Goal: Task Accomplishment & Management: Use online tool/utility

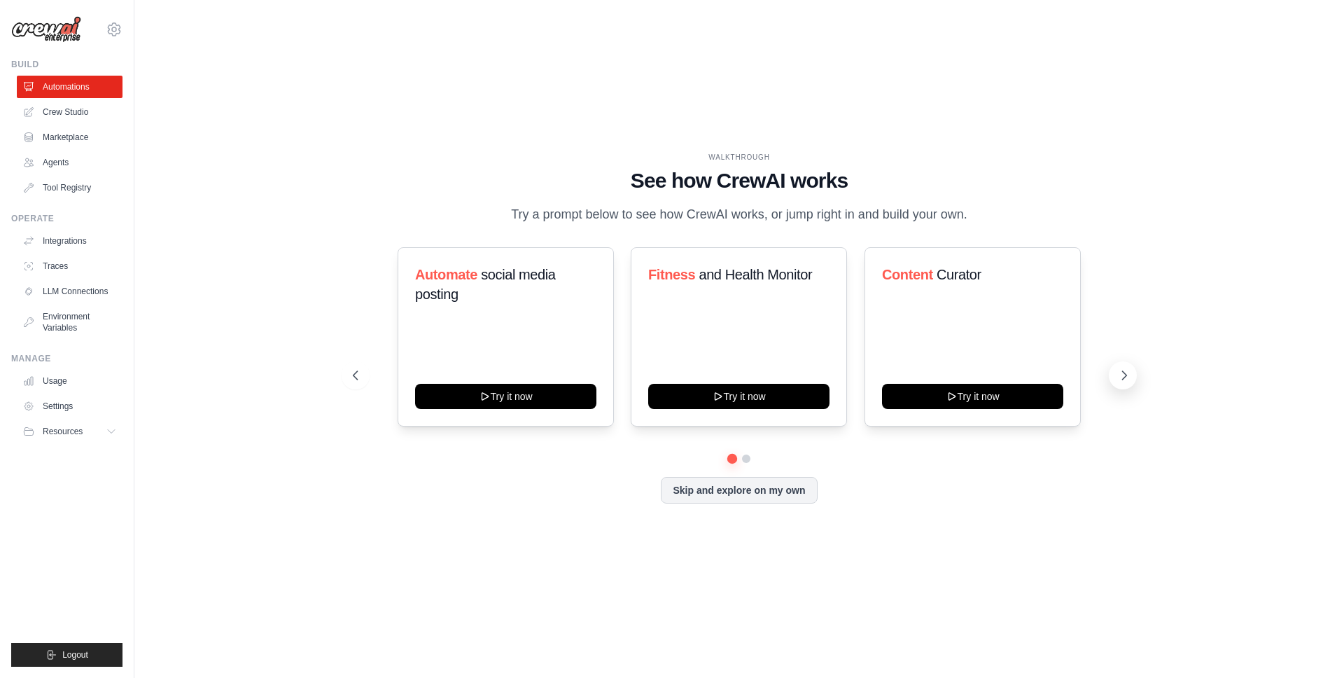
click at [1125, 378] on icon at bounding box center [1124, 375] width 14 height 14
click at [1124, 379] on icon at bounding box center [1124, 375] width 14 height 14
click at [1121, 367] on button at bounding box center [1123, 375] width 28 height 28
click at [77, 334] on link "Environment Variables" at bounding box center [71, 322] width 106 height 34
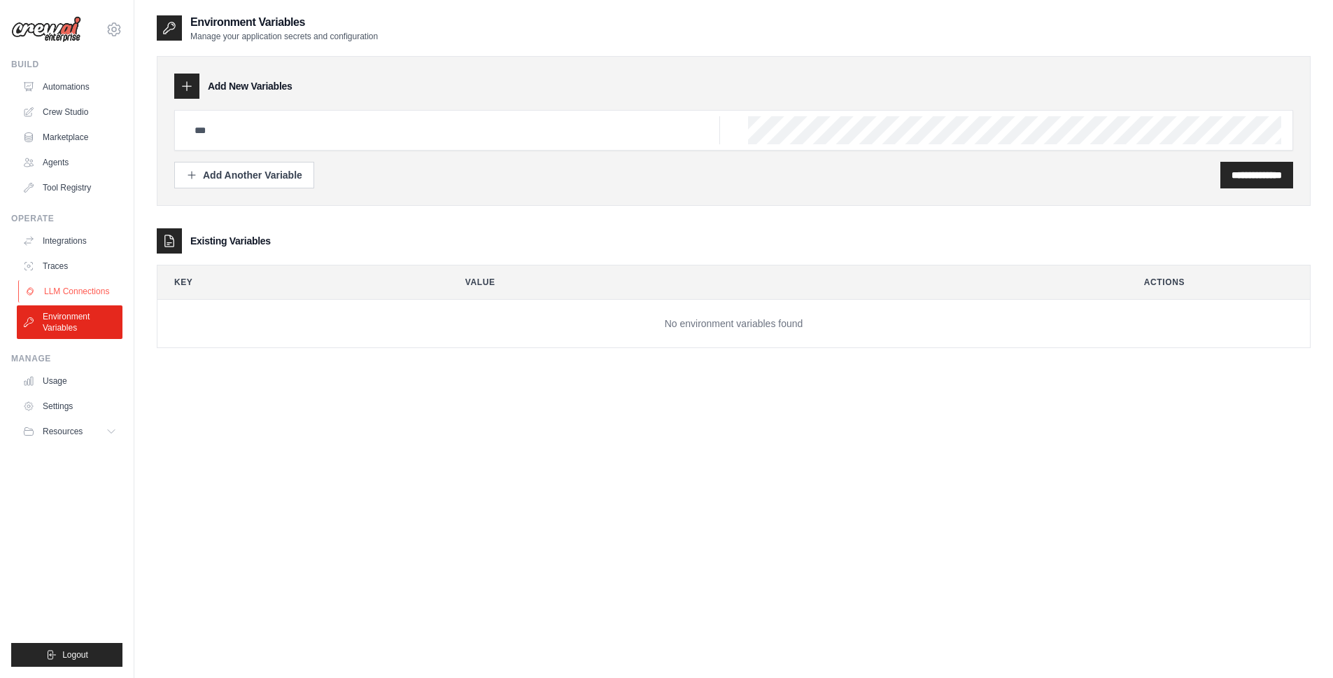
click at [76, 288] on link "LLM Connections" at bounding box center [71, 291] width 106 height 22
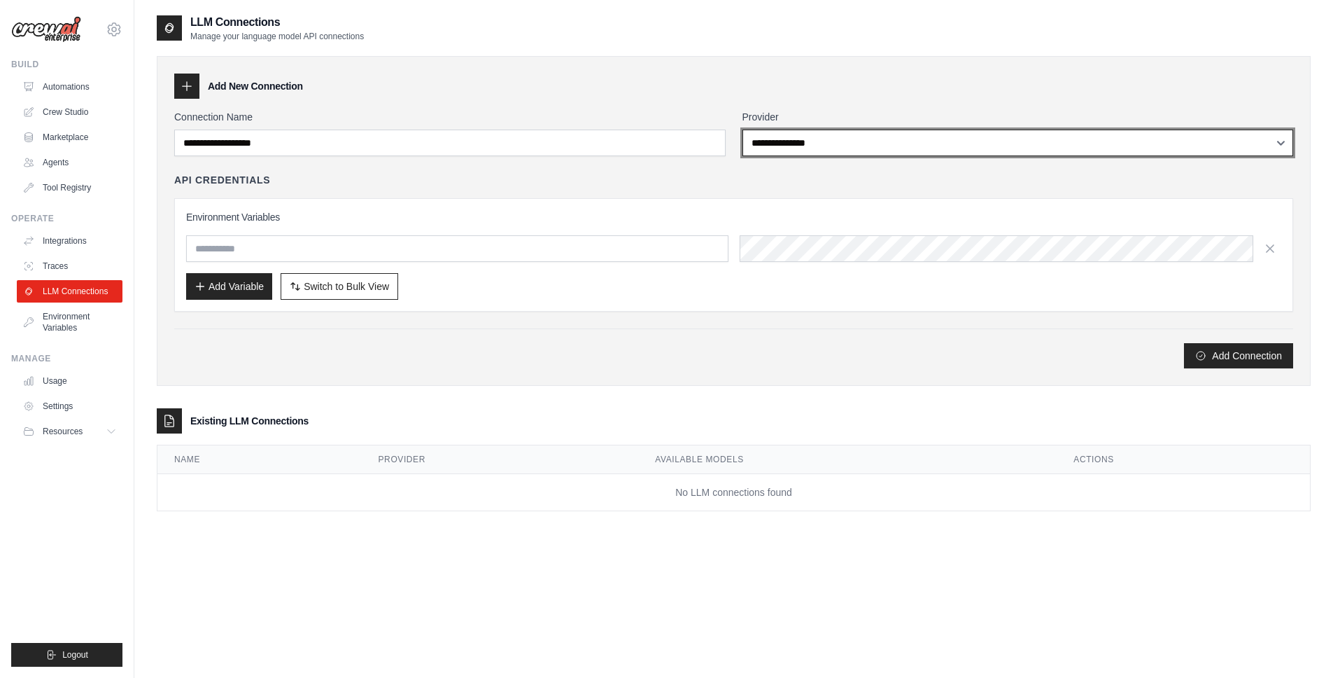
click at [763, 150] on select "**********" at bounding box center [1019, 142] width 552 height 27
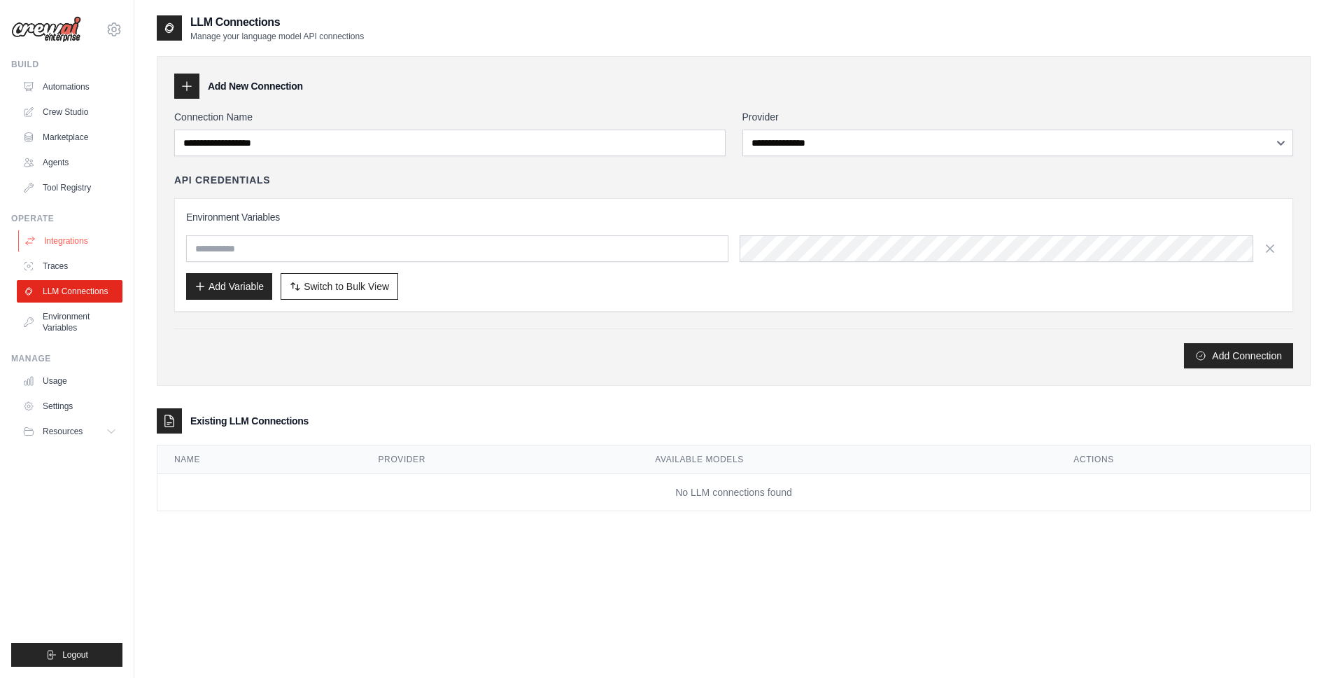
click at [82, 246] on link "Integrations" at bounding box center [71, 241] width 106 height 22
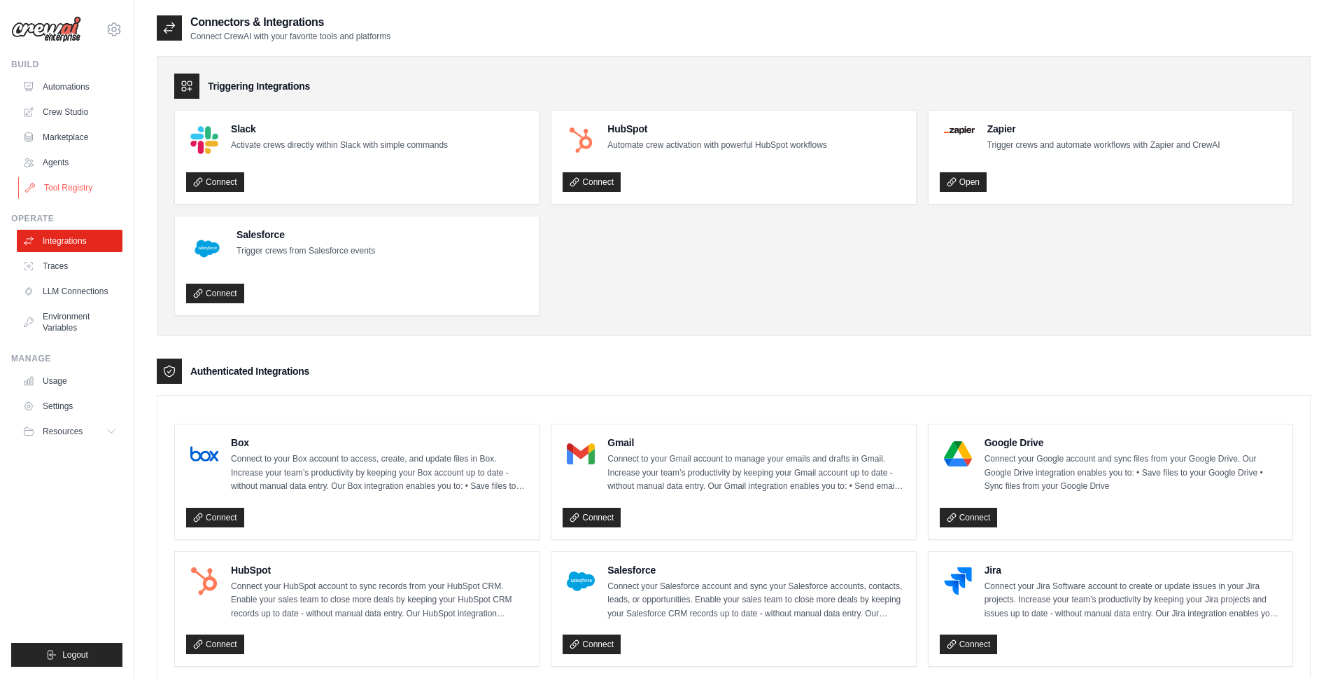
click at [94, 182] on link "Tool Registry" at bounding box center [71, 187] width 106 height 22
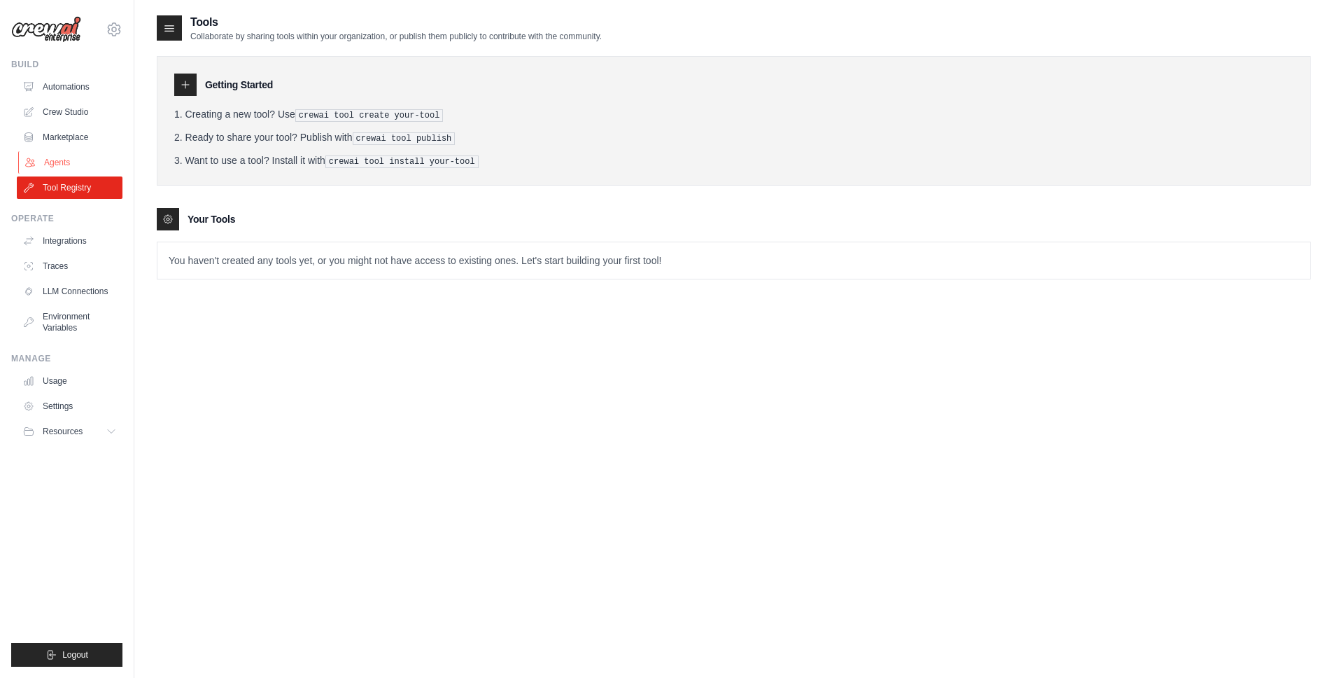
click at [82, 169] on link "Agents" at bounding box center [71, 162] width 106 height 22
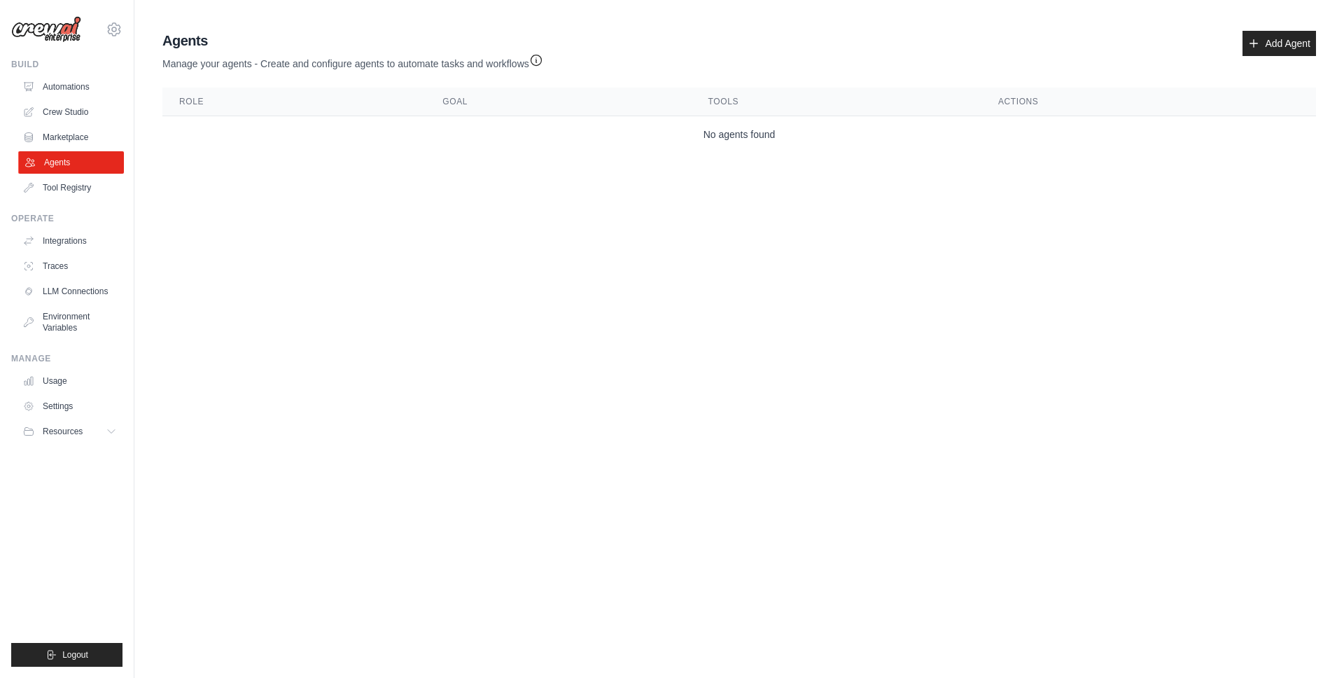
click at [50, 151] on link "Agents" at bounding box center [71, 162] width 106 height 22
click at [73, 114] on link "Crew Studio" at bounding box center [71, 112] width 106 height 22
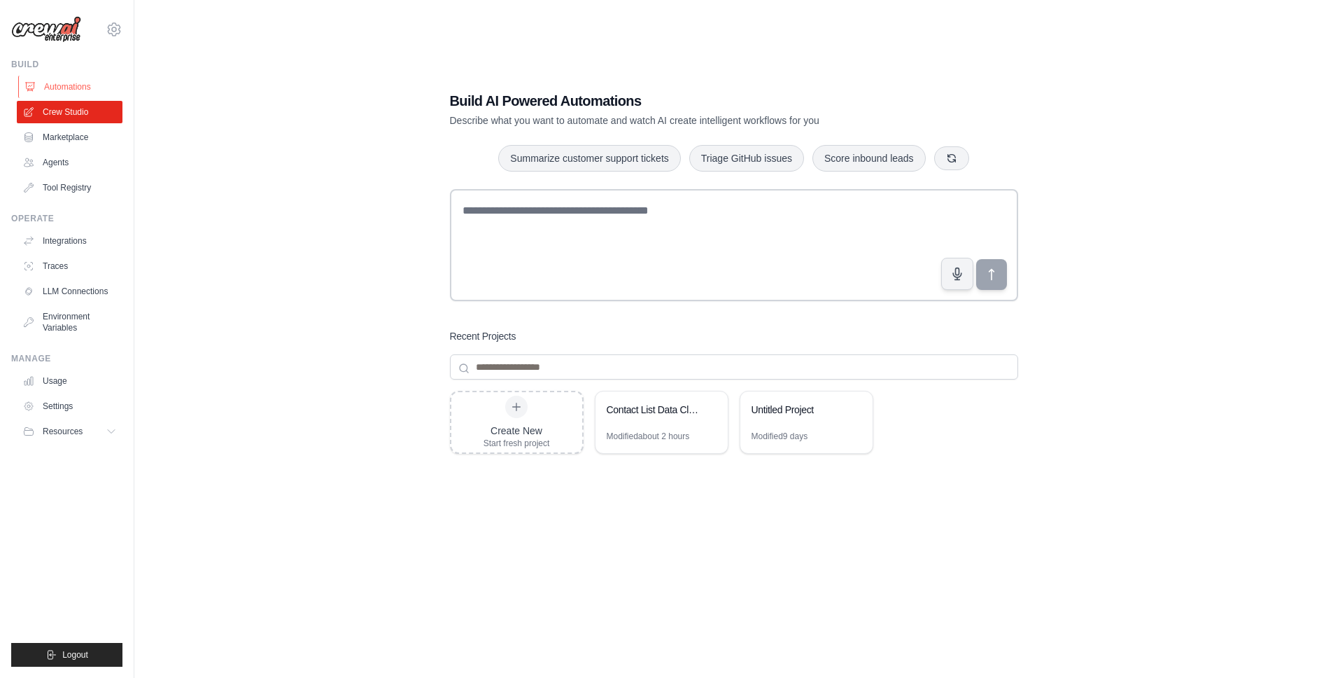
click at [77, 86] on link "Automations" at bounding box center [71, 87] width 106 height 22
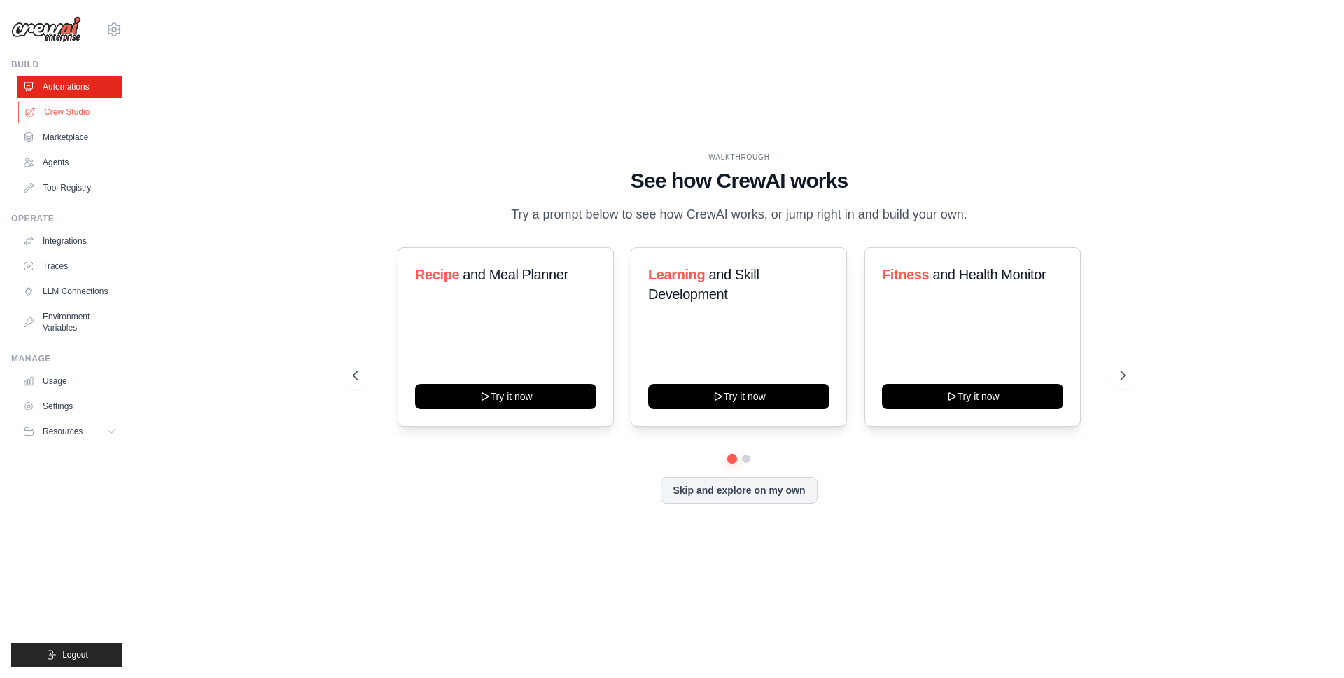
click at [75, 118] on link "Crew Studio" at bounding box center [71, 112] width 106 height 22
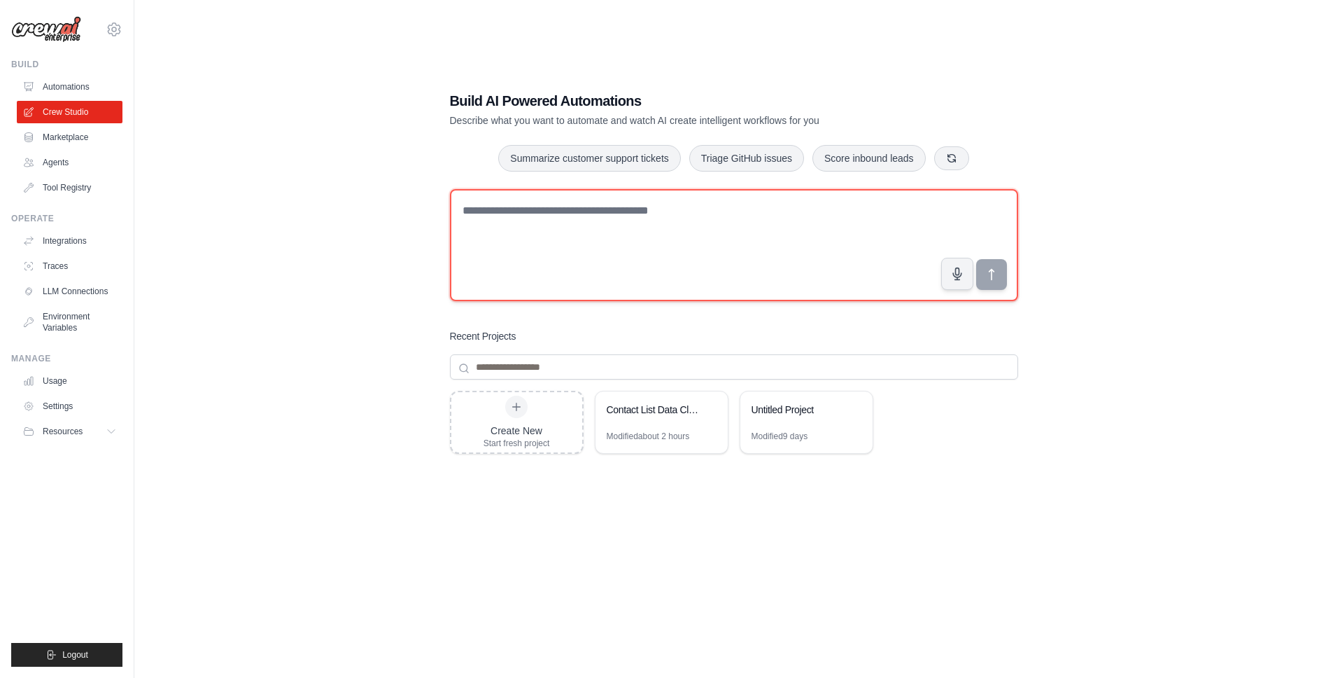
click at [619, 258] on textarea at bounding box center [734, 245] width 568 height 112
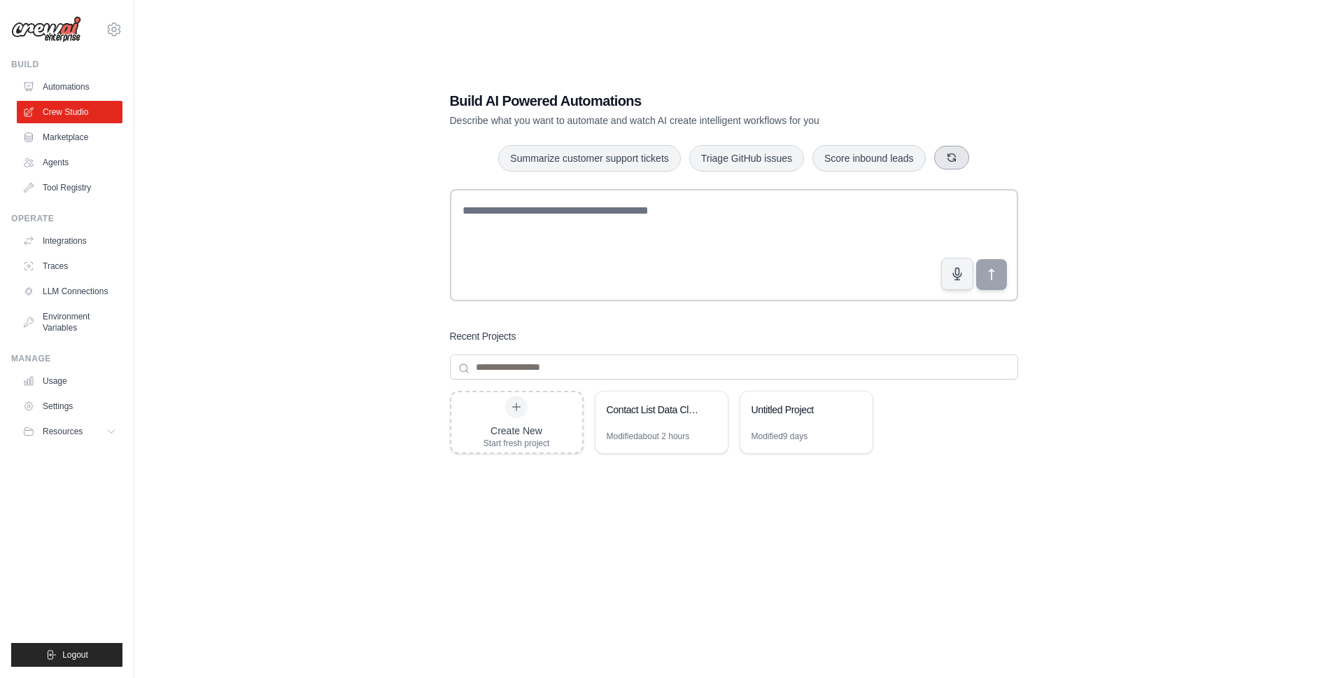
click at [948, 166] on button "button" at bounding box center [951, 158] width 35 height 24
click at [949, 167] on button "button" at bounding box center [954, 158] width 35 height 24
click at [949, 167] on button "button" at bounding box center [944, 158] width 35 height 24
click at [989, 160] on icon "button" at bounding box center [994, 157] width 11 height 11
click at [963, 161] on button "button" at bounding box center [957, 158] width 35 height 24
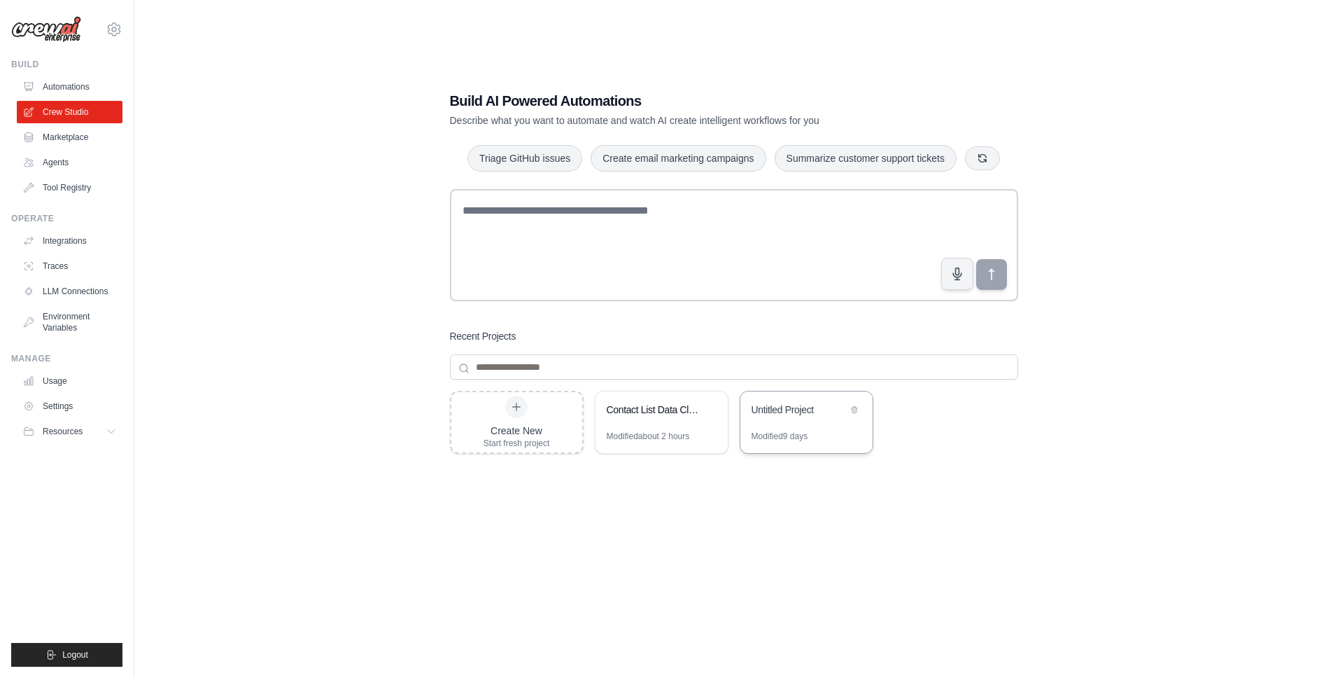
click at [762, 421] on div "Untitled Project" at bounding box center [807, 410] width 132 height 39
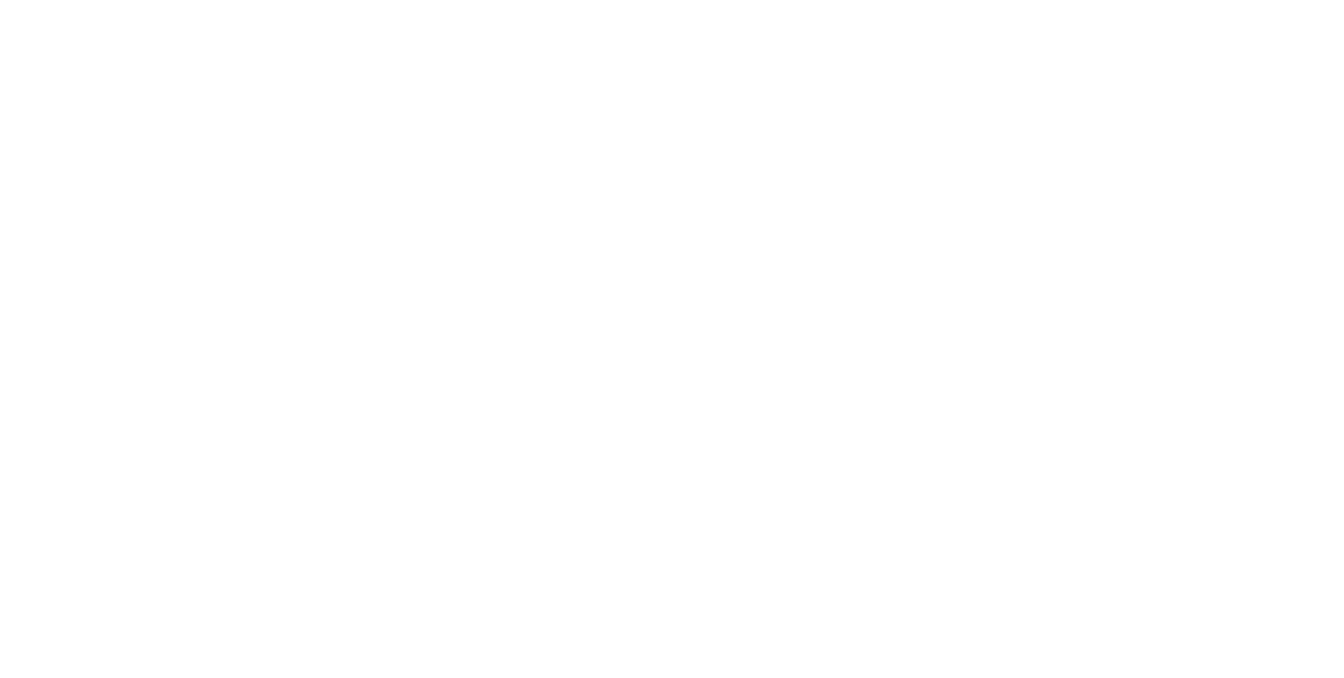
click at [852, 0] on html at bounding box center [672, 0] width 1344 height 0
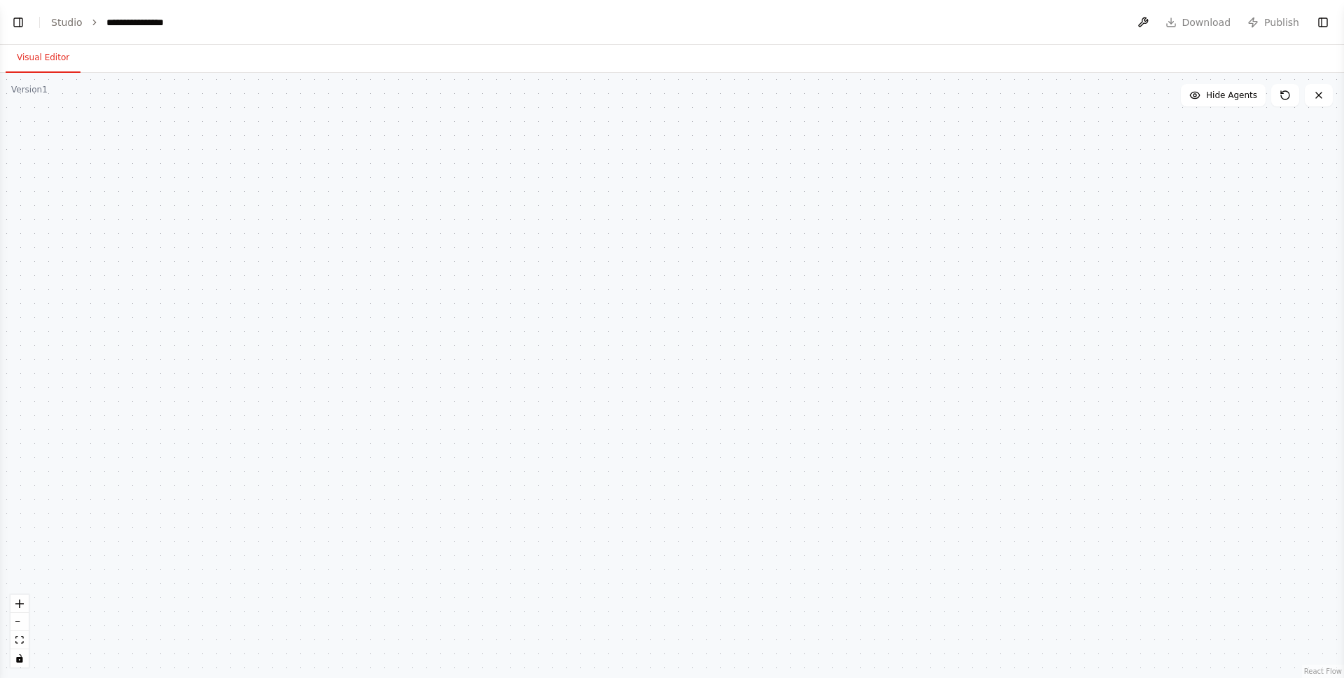
select select "****"
